Goal: Use online tool/utility

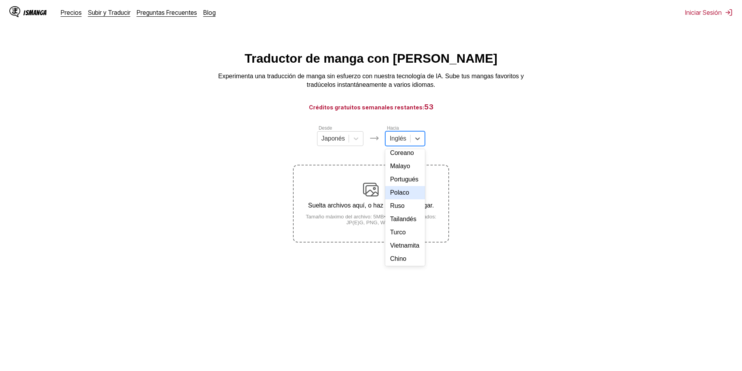
scroll to position [98, 0]
click at [403, 198] on div "Portugués" at bounding box center [405, 191] width 40 height 13
click at [328, 143] on div at bounding box center [327, 138] width 24 height 9
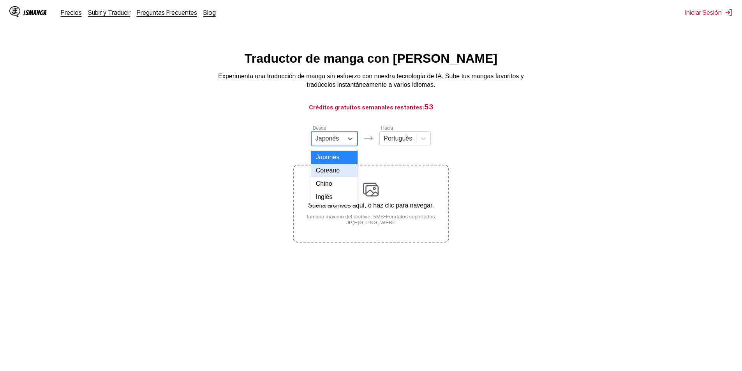
click at [333, 177] on div "Coreano" at bounding box center [334, 170] width 47 height 13
click at [358, 225] on small "Tamaño máximo del archivo: 5MB • Formatos soportados: JP(E)G, PNG, WEBP" at bounding box center [371, 220] width 154 height 12
click at [0, 0] on input "Suelta archivos aquí, o haz clic para navegar. Tamaño máximo del archivo: 5MB •…" at bounding box center [0, 0] width 0 height 0
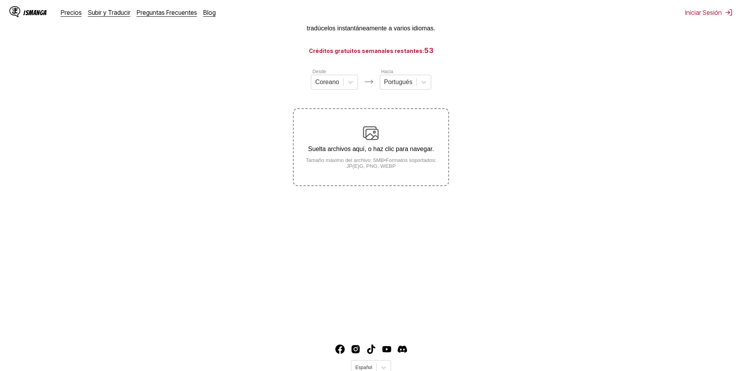
scroll to position [87, 0]
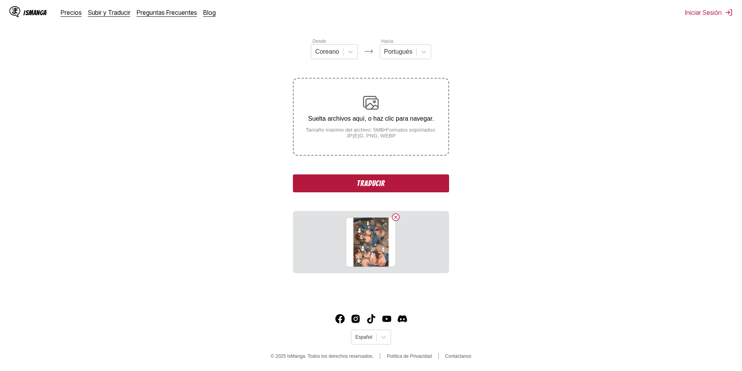
click at [382, 183] on button "Traducir" at bounding box center [371, 183] width 156 height 18
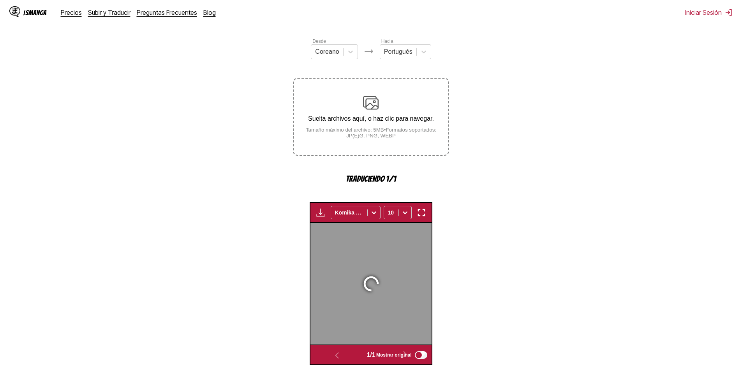
scroll to position [230, 0]
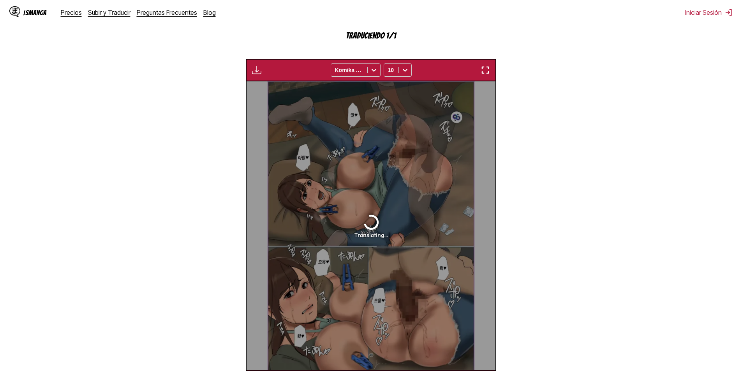
click at [510, 114] on section "Desde Coreano Hacia Portugués Suelta archivos aquí, o haz clic para navegar. Ta…" at bounding box center [370, 143] width 729 height 498
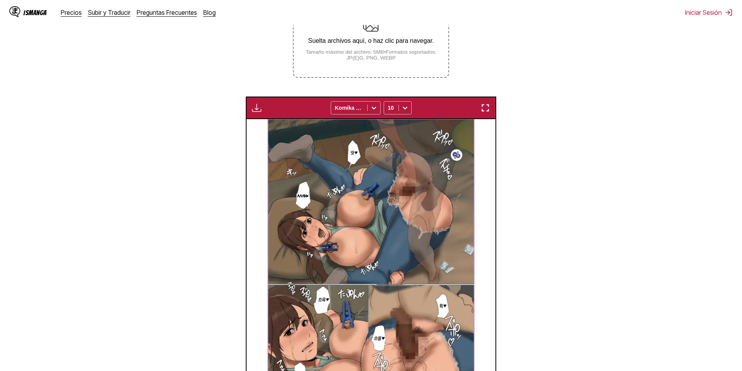
scroll to position [47, 0]
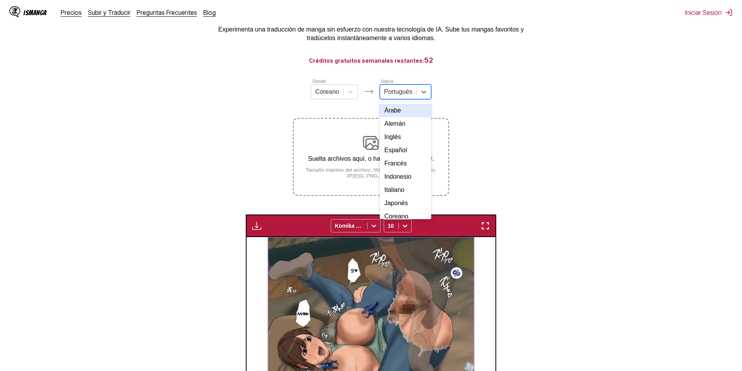
click at [401, 96] on div at bounding box center [398, 92] width 28 height 9
click at [399, 132] on div "Japonés" at bounding box center [405, 125] width 51 height 13
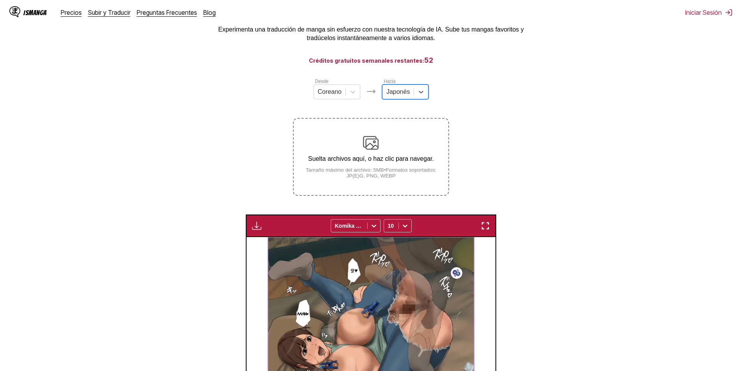
click at [398, 96] on div at bounding box center [398, 92] width 24 height 9
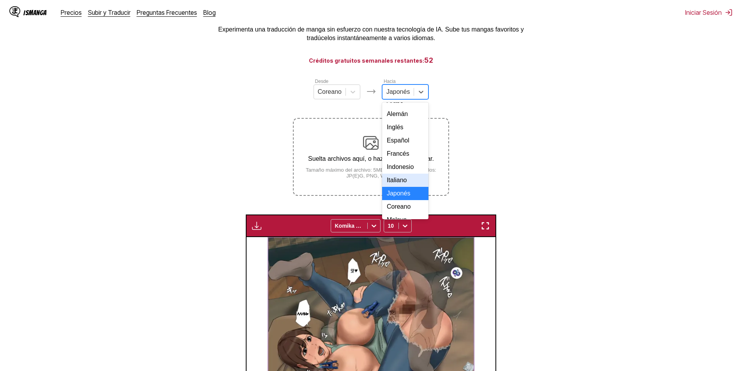
scroll to position [39, 0]
click at [398, 158] on div "Italiano" at bounding box center [405, 150] width 47 height 13
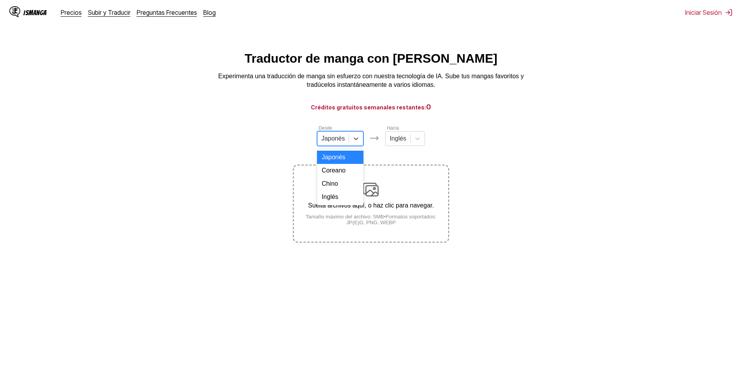
click at [346, 133] on div "Japonés" at bounding box center [333, 139] width 32 height 12
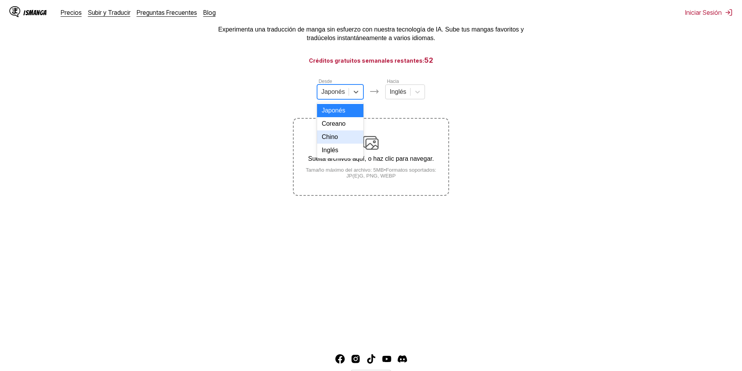
click at [342, 130] on div "Coreano" at bounding box center [340, 123] width 47 height 13
click at [403, 86] on div "[PERSON_NAME]" at bounding box center [405, 88] width 40 height 22
click at [403, 91] on div at bounding box center [398, 92] width 17 height 9
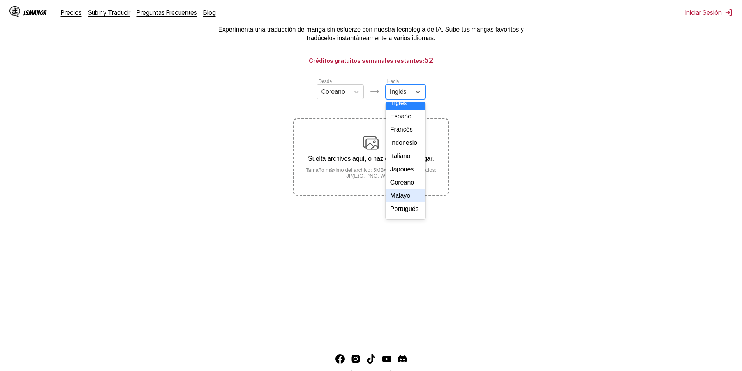
scroll to position [78, 0]
click at [400, 119] on div "Italiano" at bounding box center [405, 112] width 40 height 13
click at [409, 170] on small "Tamaño máximo del archivo: 5MB • Formatos soportados: JP(E)G, PNG, WEBP" at bounding box center [371, 173] width 154 height 12
click at [0, 0] on input "Suelta archivos aquí, o haz clic para navegar. Tamaño máximo del archivo: 5MB •…" at bounding box center [0, 0] width 0 height 0
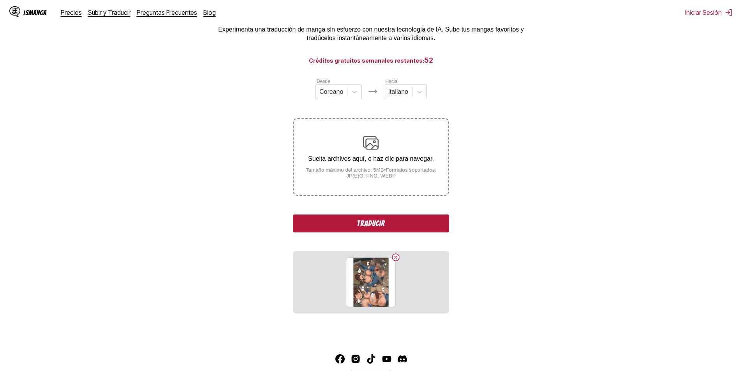
click at [395, 226] on button "Traducir" at bounding box center [371, 224] width 156 height 18
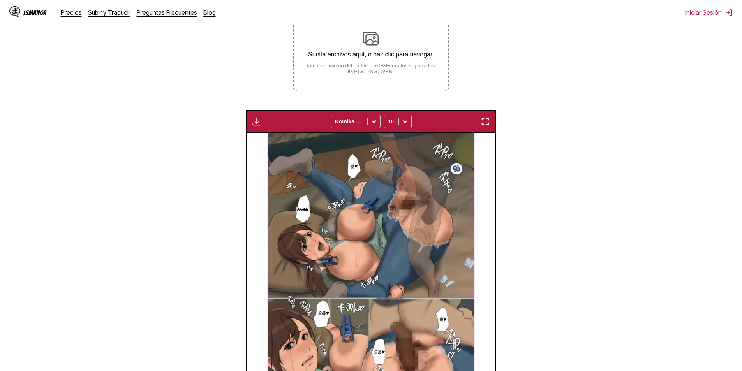
scroll to position [35, 0]
